Goal: Find specific page/section: Find specific page/section

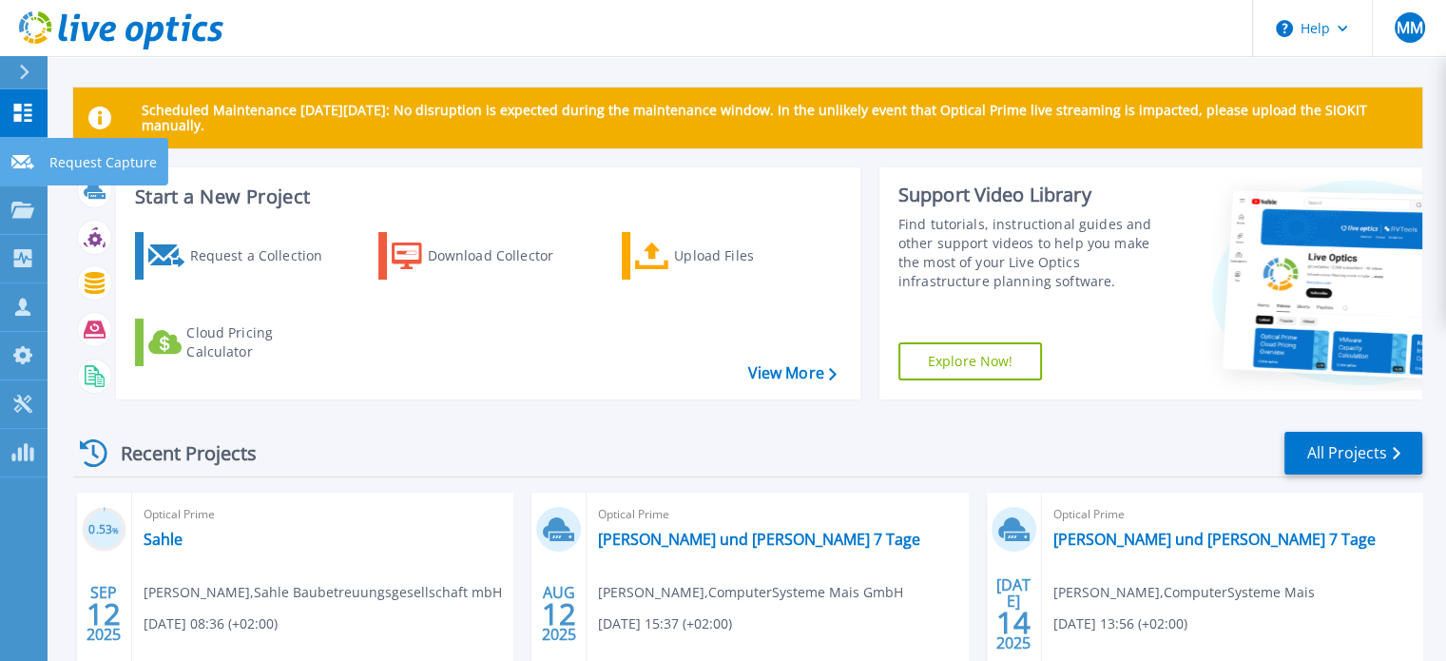
click at [35, 171] on link "Request Capture Request Capture" at bounding box center [24, 162] width 48 height 48
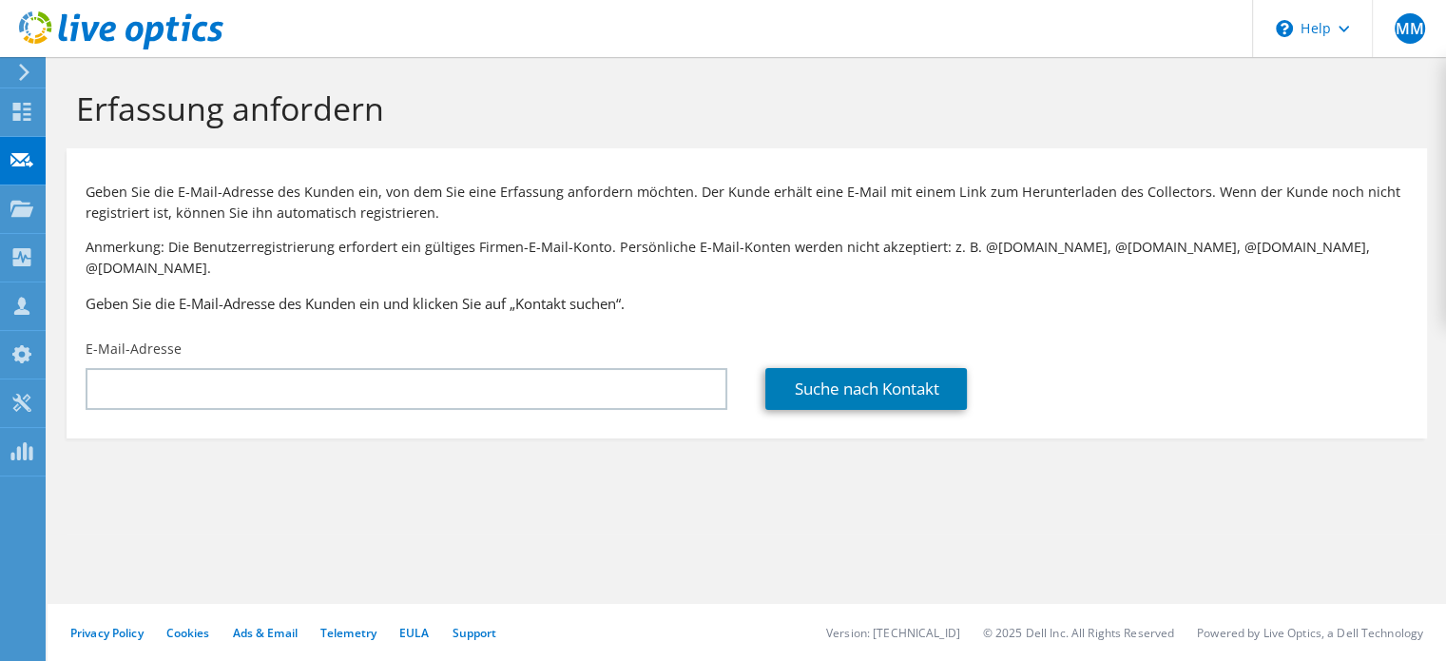
click at [26, 213] on use at bounding box center [21, 208] width 23 height 16
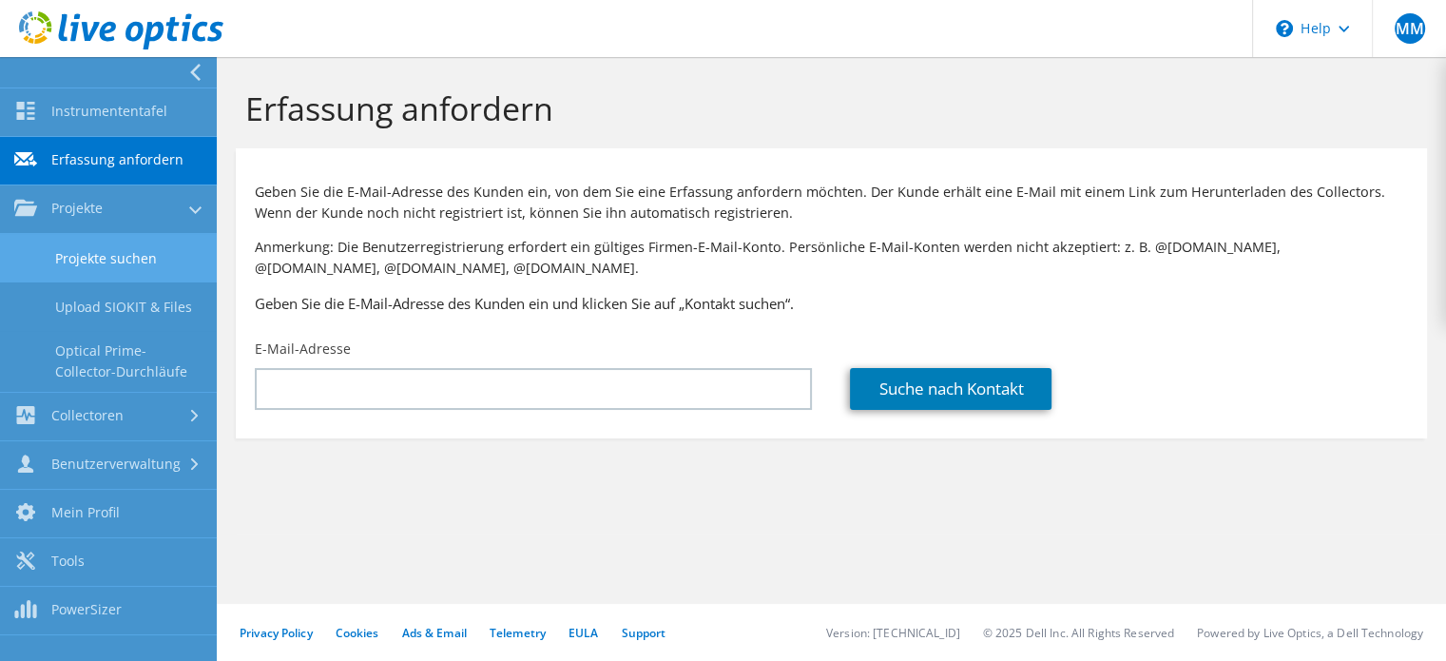
click at [103, 262] on link "Projekte suchen" at bounding box center [108, 258] width 217 height 48
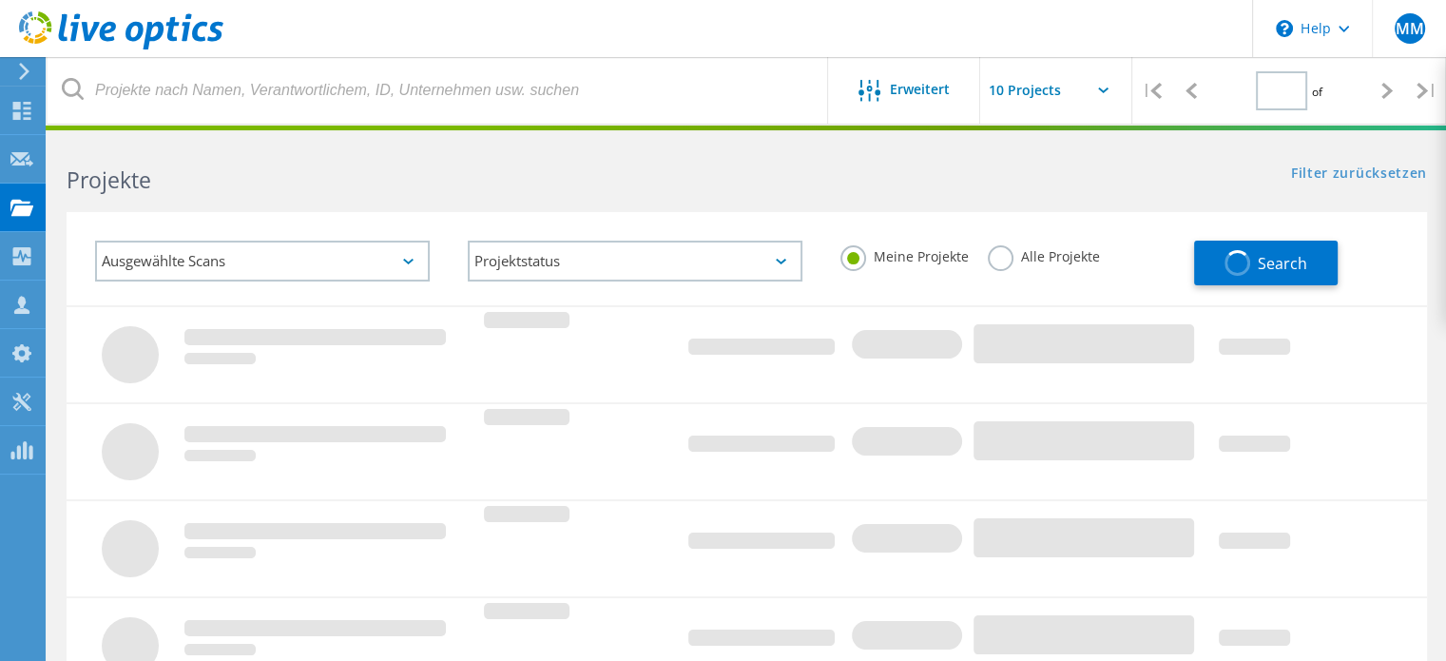
type input "1"
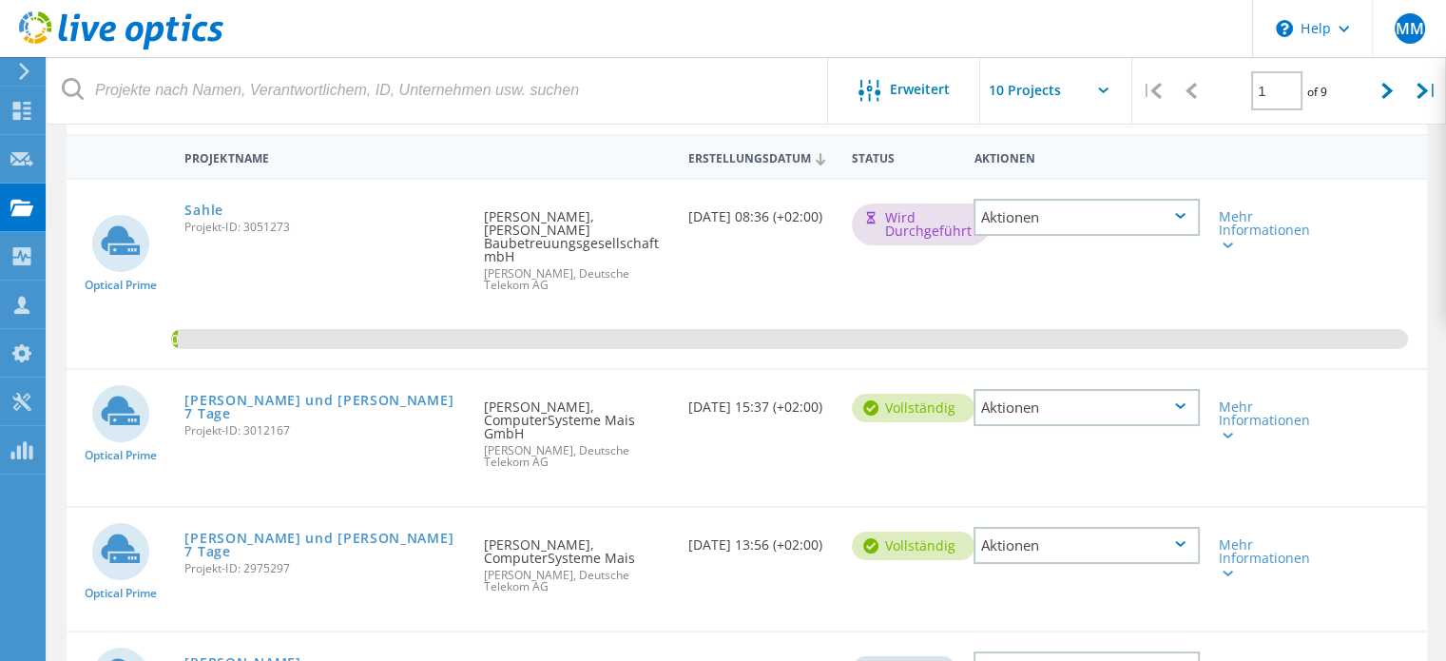
scroll to position [129, 0]
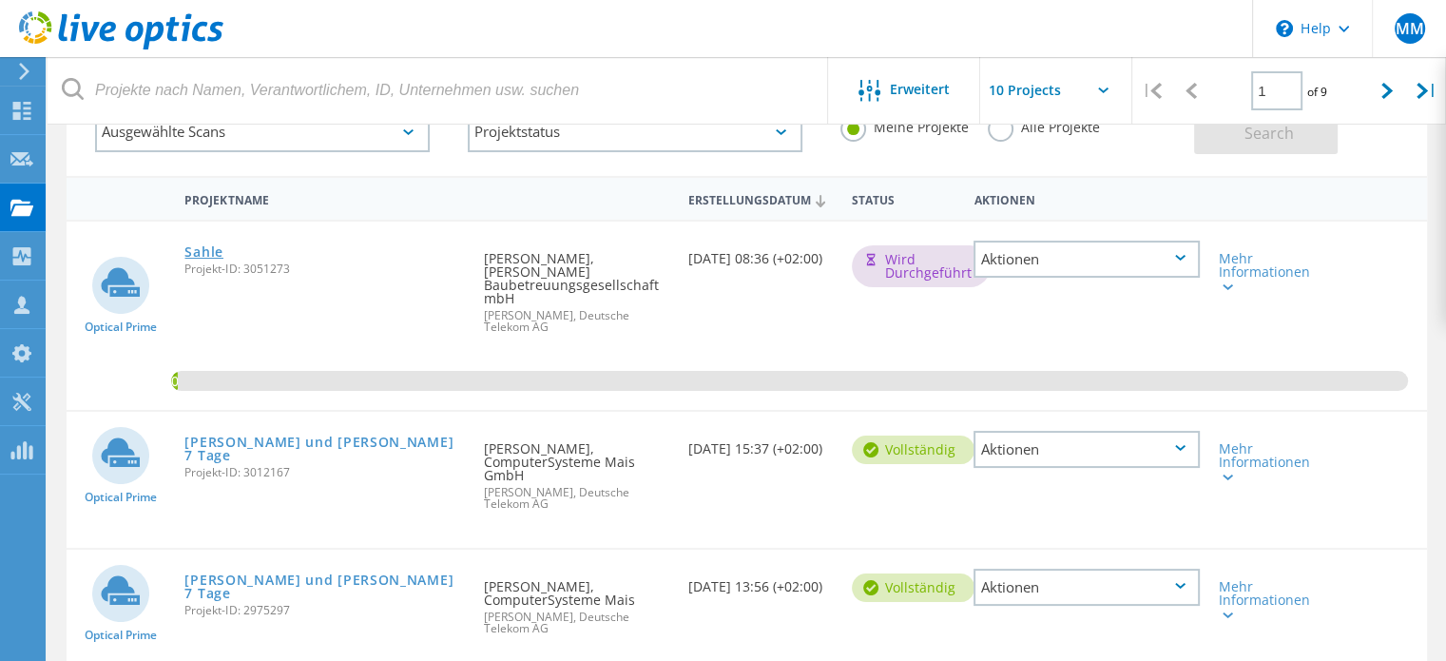
click at [203, 250] on link "Sahle" at bounding box center [203, 251] width 39 height 13
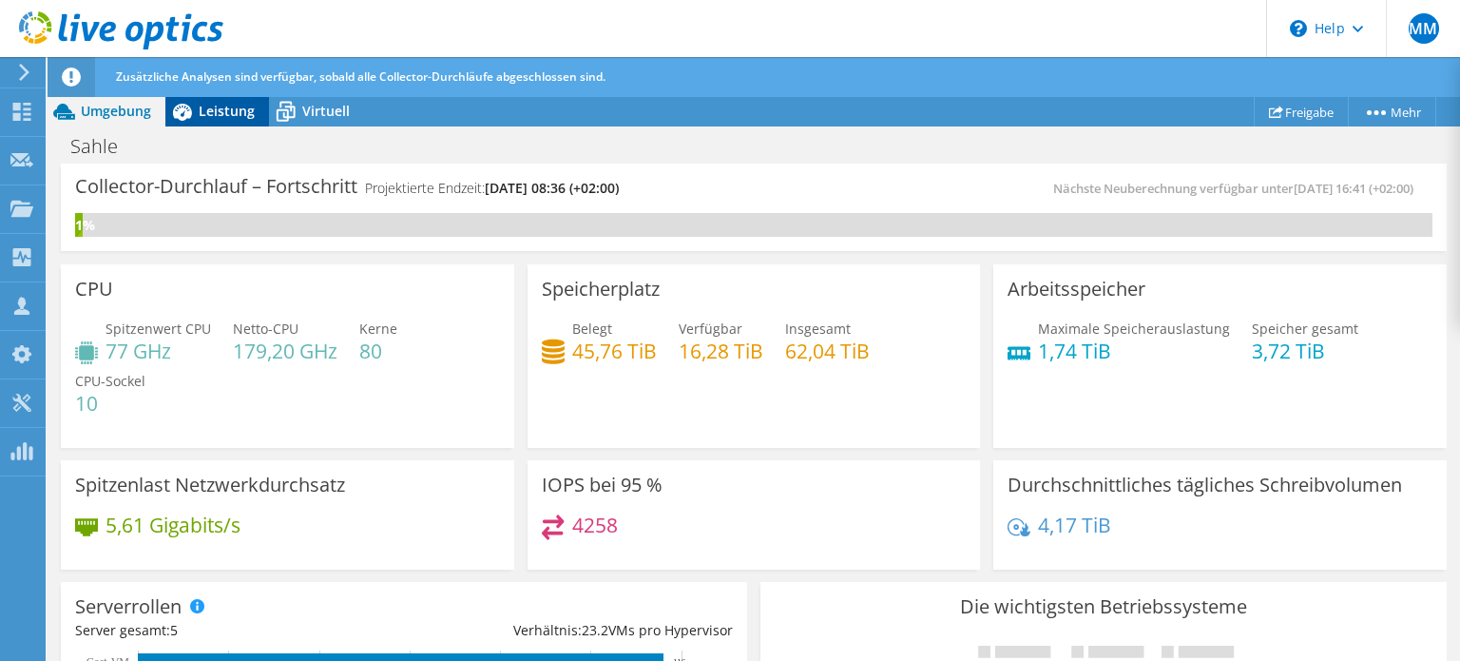
click at [210, 99] on div "Leistung" at bounding box center [217, 111] width 104 height 30
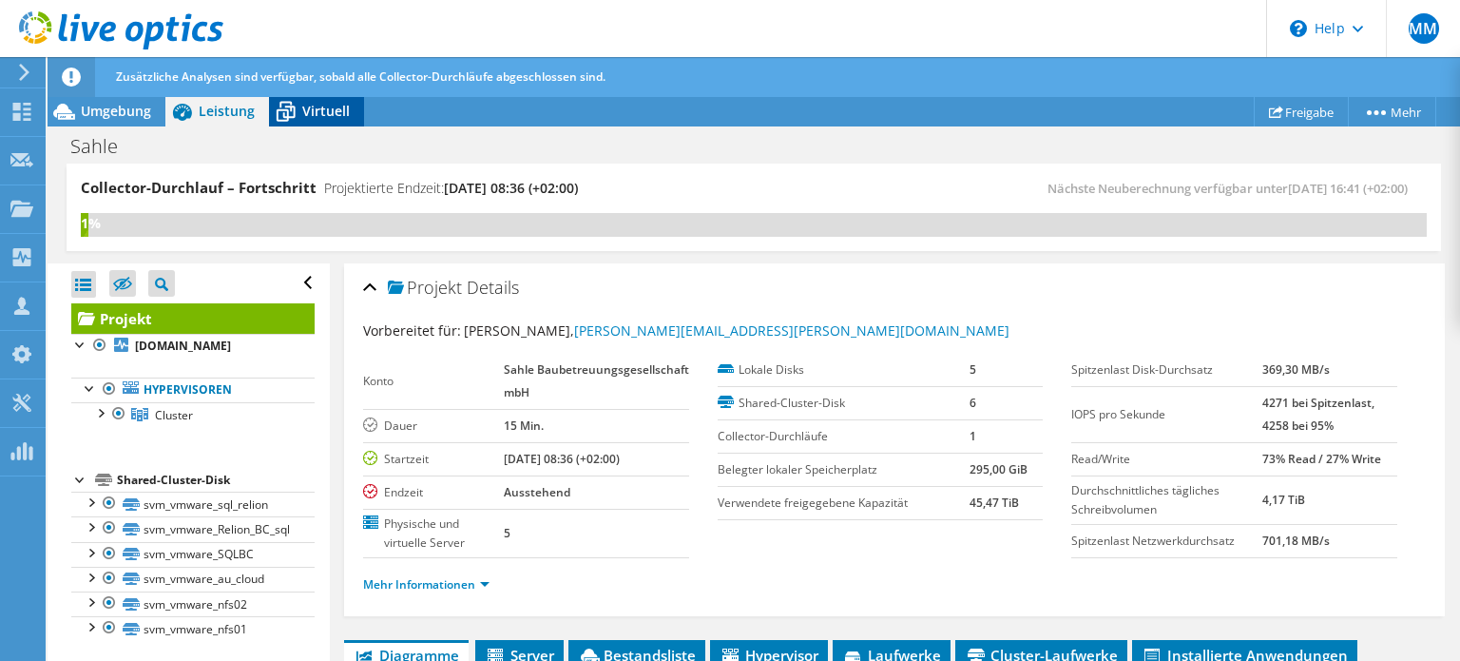
click at [311, 106] on span "Virtuell" at bounding box center [326, 111] width 48 height 18
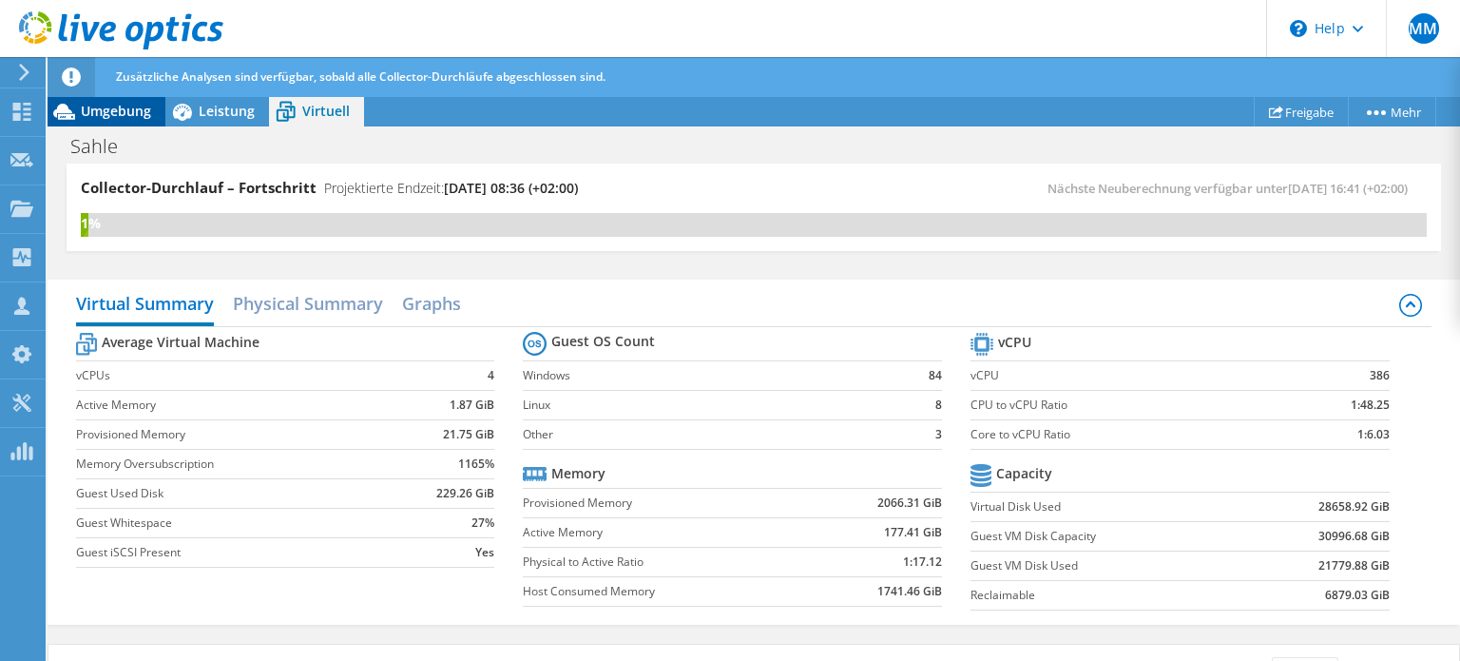
click at [125, 115] on span "Umgebung" at bounding box center [116, 111] width 70 height 18
